Goal: Transaction & Acquisition: Purchase product/service

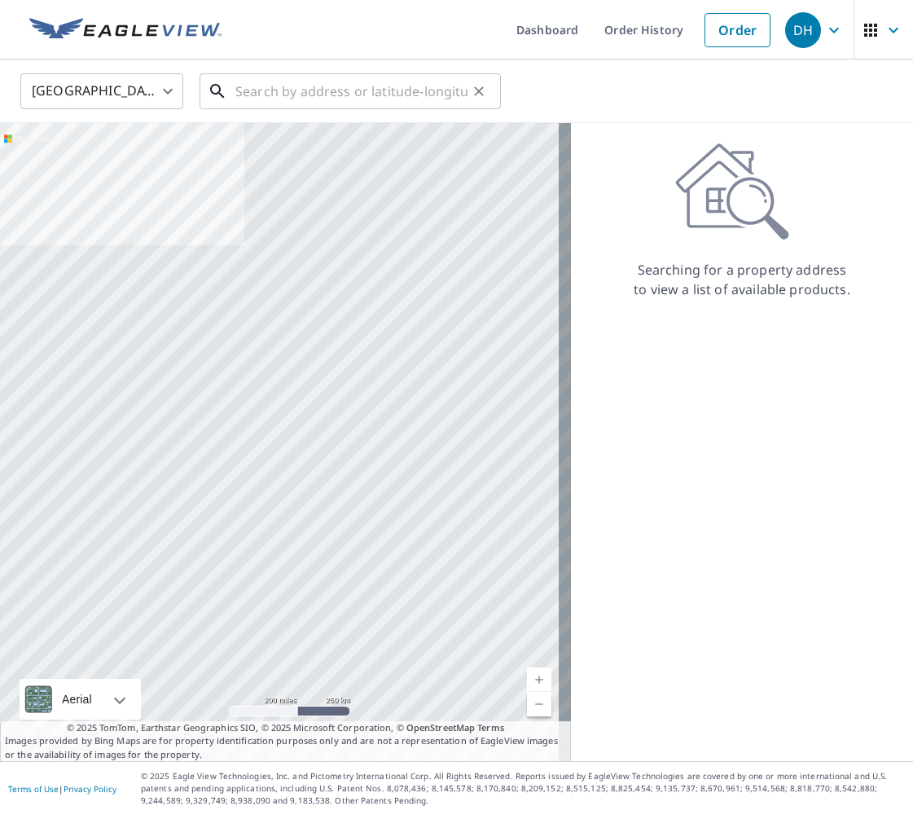
click at [262, 93] on input "text" at bounding box center [352, 91] width 232 height 46
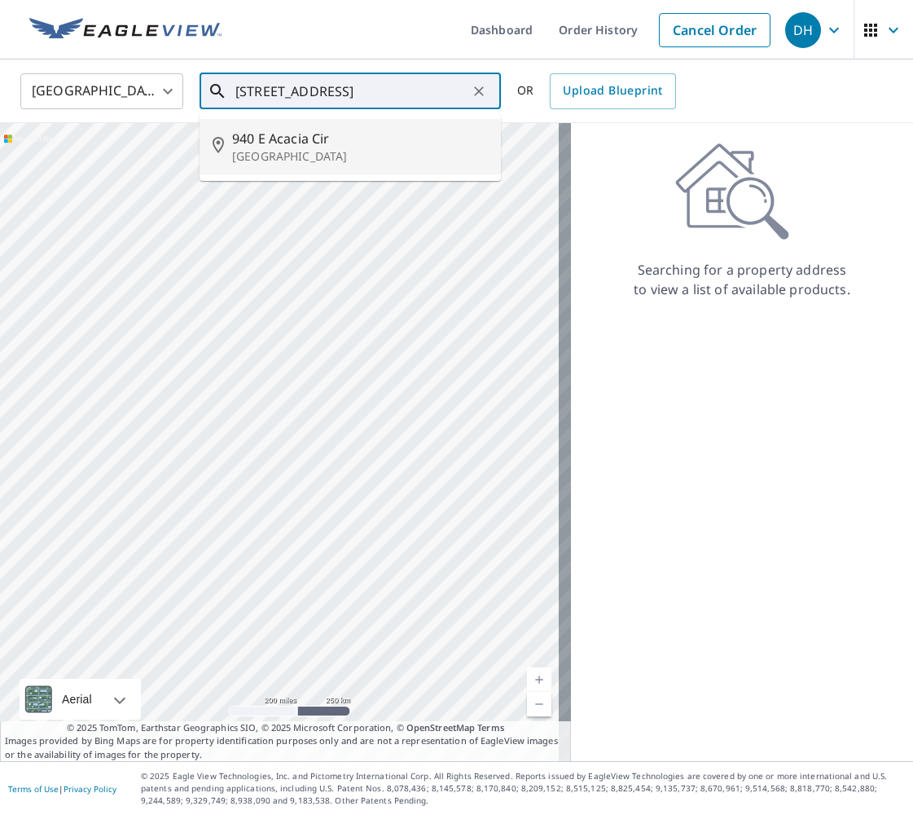
click at [368, 147] on span "940 E Acacia Cir" at bounding box center [360, 139] width 256 height 20
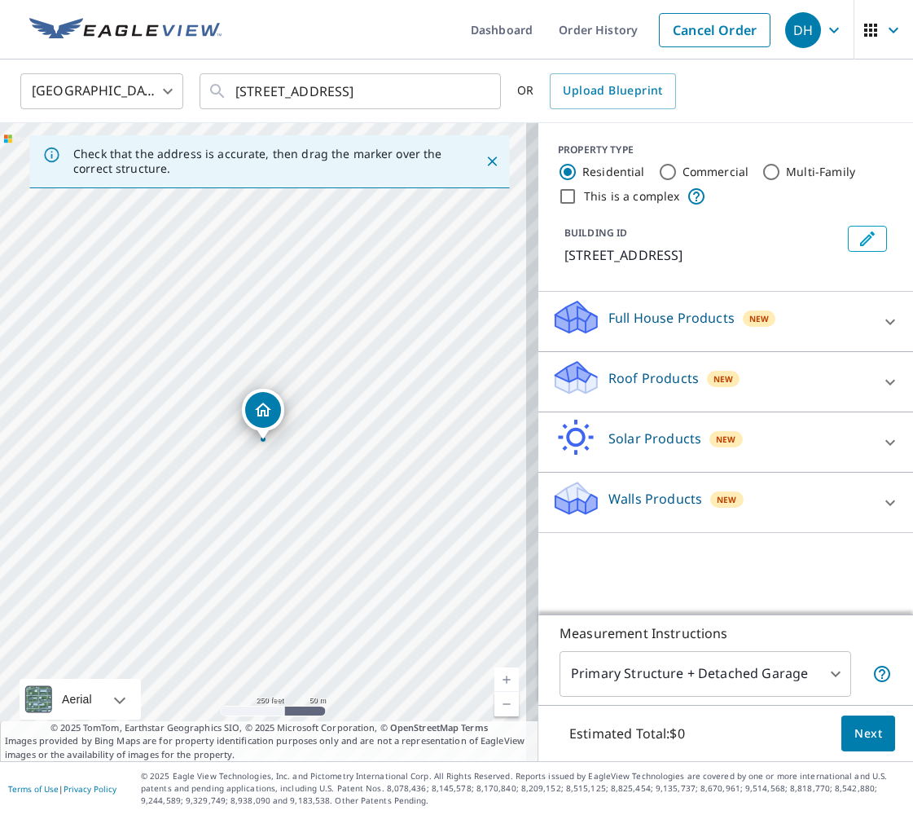
click at [495, 680] on link "Current Level 17, Zoom In" at bounding box center [507, 679] width 24 height 24
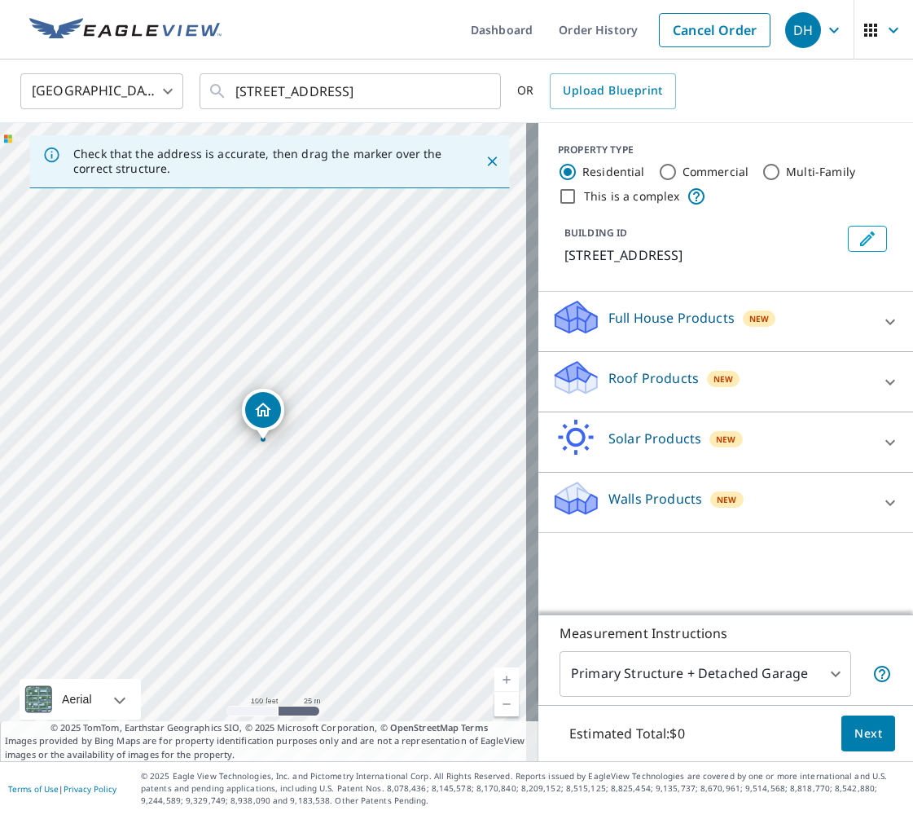
click at [495, 681] on link "Current Level 18, Zoom In" at bounding box center [507, 679] width 24 height 24
click at [495, 681] on link "Current Level 19, Zoom In" at bounding box center [507, 679] width 24 height 24
click at [256, 91] on input "[STREET_ADDRESS]" at bounding box center [352, 91] width 232 height 46
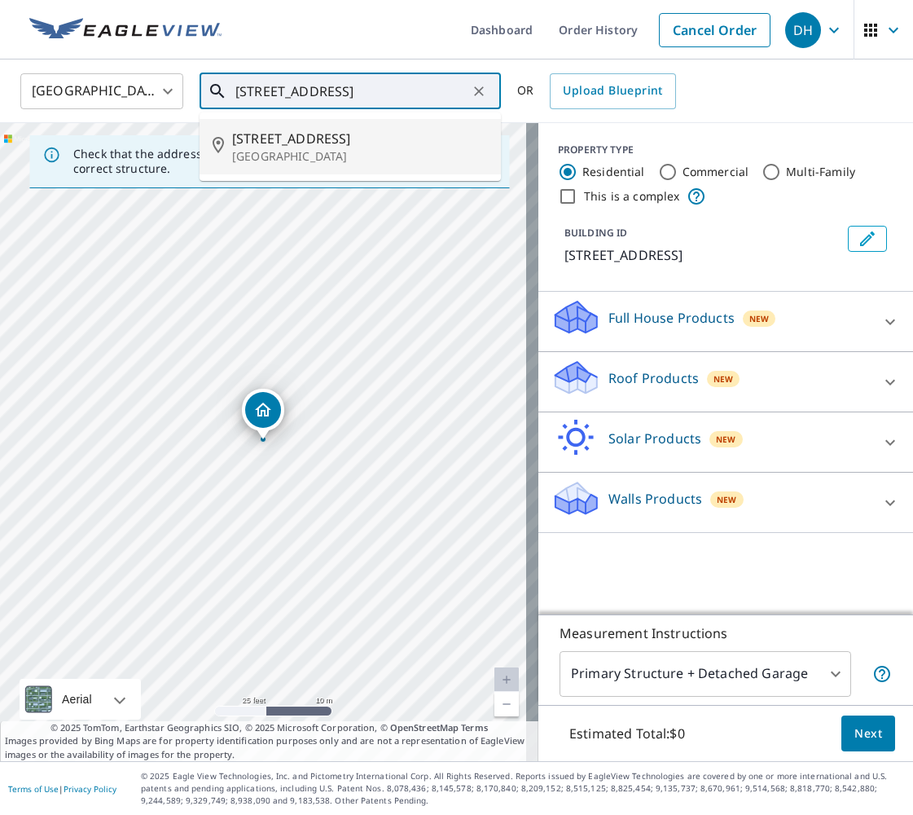
click at [319, 139] on span "[STREET_ADDRESS]" at bounding box center [360, 139] width 256 height 20
type input "[STREET_ADDRESS]"
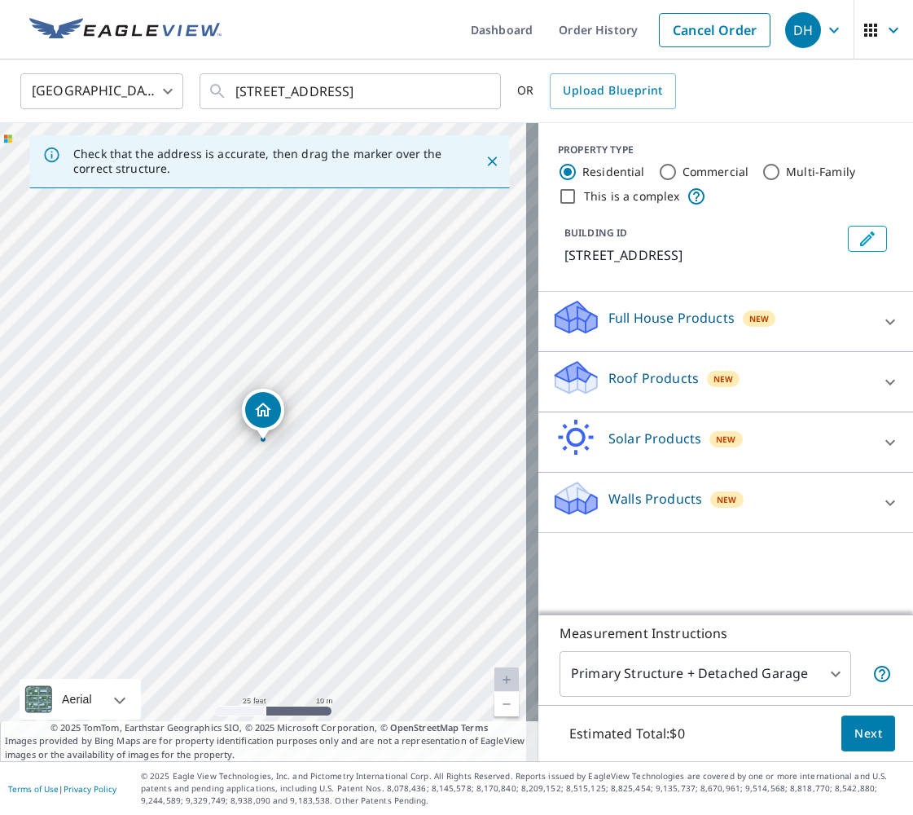
click at [649, 381] on p "Roof Products" at bounding box center [654, 378] width 90 height 20
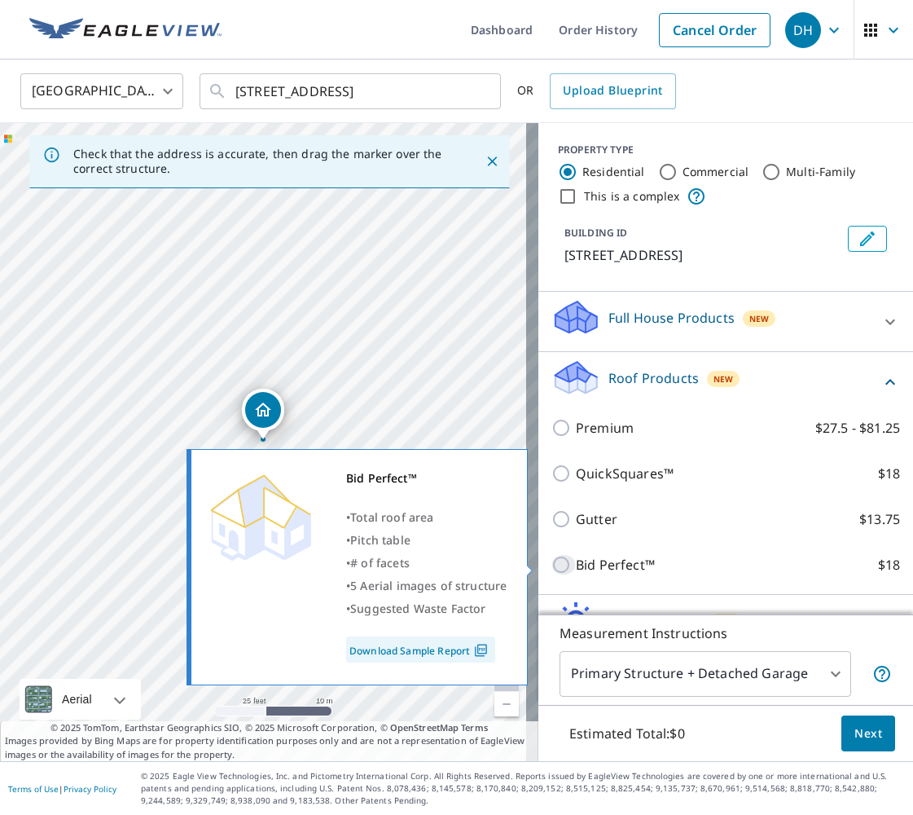
click at [552, 565] on input "Bid Perfect™ $18" at bounding box center [564, 565] width 24 height 20
checkbox input "true"
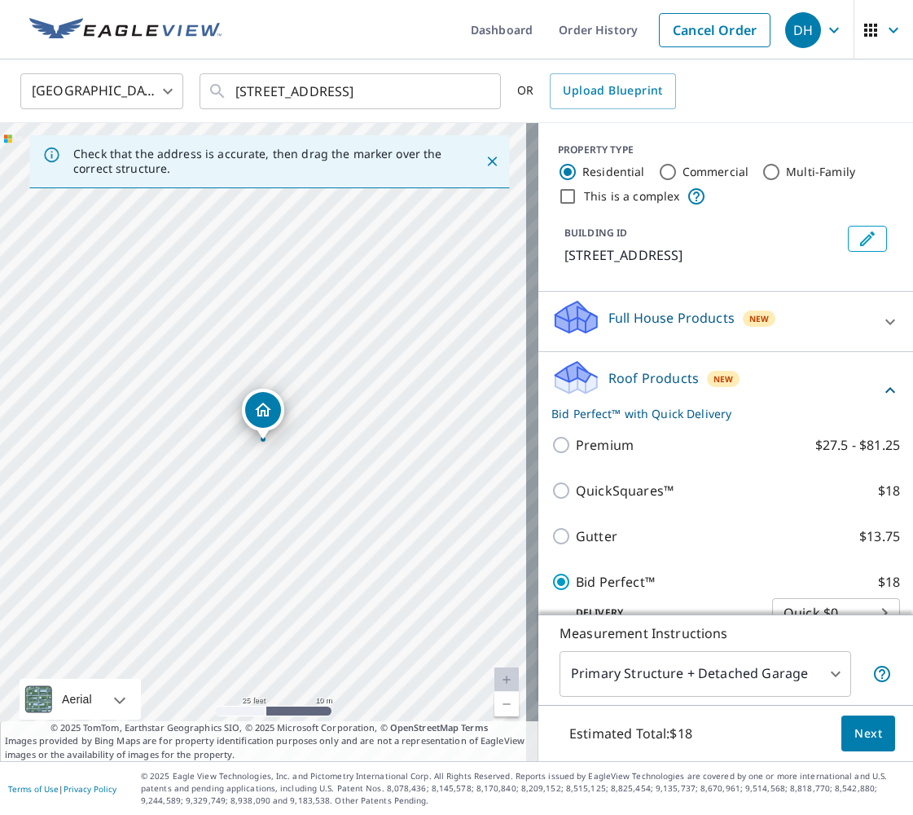
click at [855, 730] on span "Next" at bounding box center [869, 734] width 28 height 20
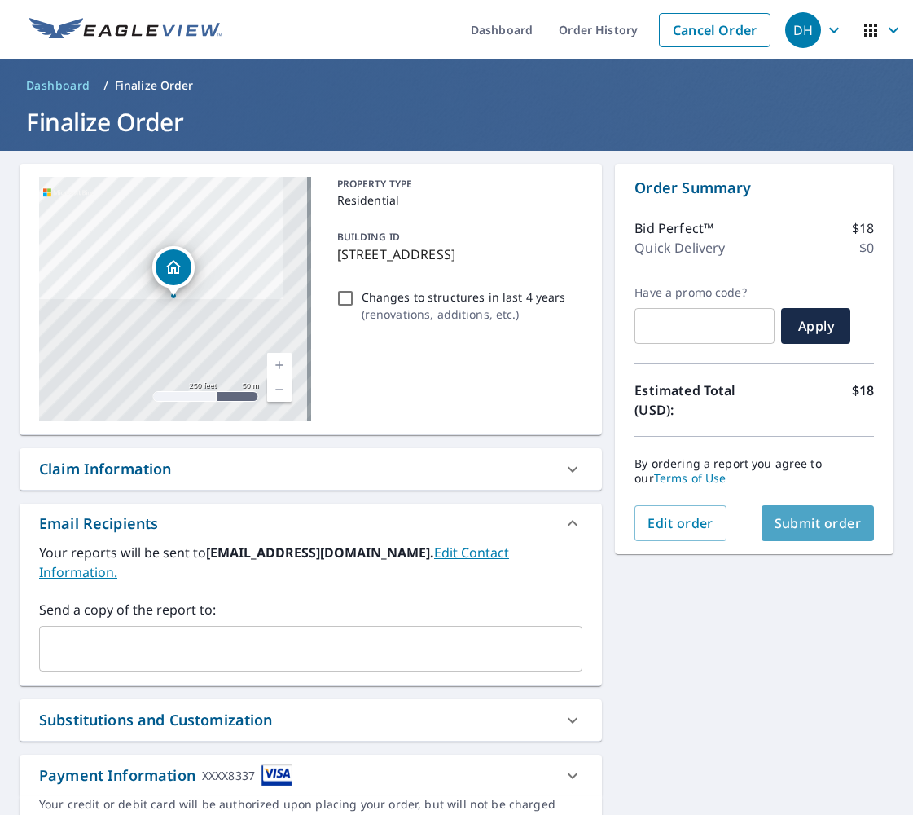
click at [818, 522] on span "Submit order" at bounding box center [818, 523] width 87 height 18
